Goal: Navigation & Orientation: Find specific page/section

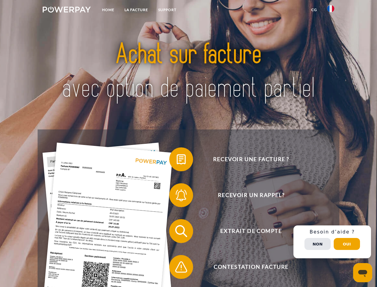
click at [67, 10] on img at bounding box center [67, 10] width 48 height 6
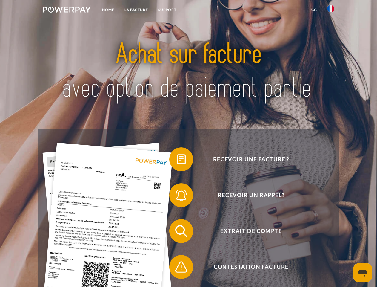
click at [331, 10] on img at bounding box center [330, 8] width 7 height 7
click at [314, 10] on link "CG" at bounding box center [314, 9] width 16 height 11
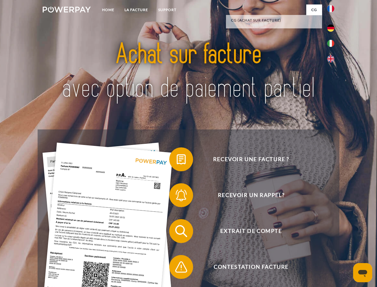
click at [177, 160] on span at bounding box center [172, 159] width 30 height 30
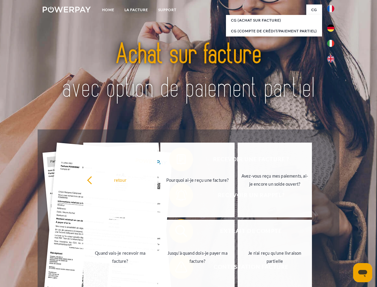
click at [177, 196] on link "Pourquoi ai-je reçu une facture?" at bounding box center [197, 179] width 74 height 75
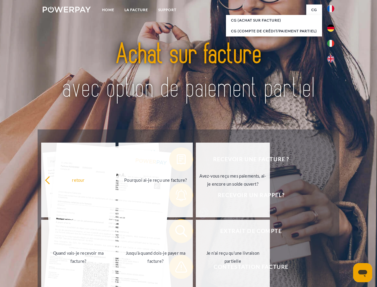
click at [177, 232] on span at bounding box center [172, 231] width 30 height 30
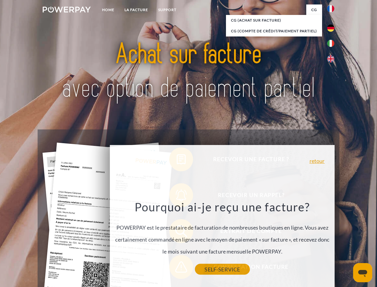
click at [195, 268] on link "SELF-SERVICE" at bounding box center [222, 269] width 55 height 11
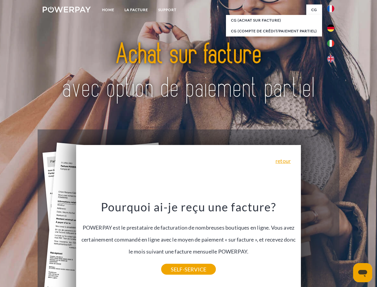
click at [332, 242] on div "Recevoir une facture ? Recevoir un rappel? Extrait de compte retour" at bounding box center [189, 248] width 302 height 239
click at [318, 243] on span "Extrait de compte" at bounding box center [251, 231] width 146 height 24
click at [347, 244] on header "Home LA FACTURE Support" at bounding box center [188, 206] width 377 height 413
